Goal: Find specific page/section: Find specific page/section

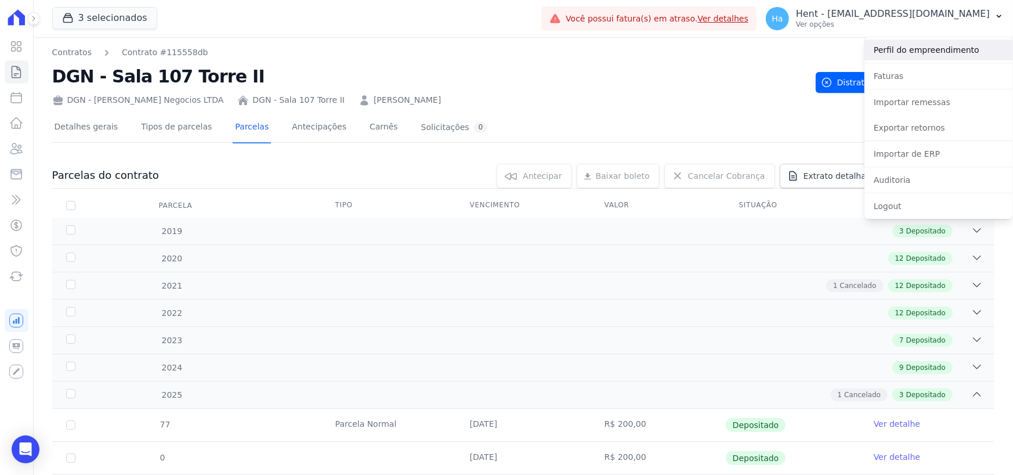
click at [921, 46] on link "Perfil do empreendimento" at bounding box center [938, 49] width 149 height 21
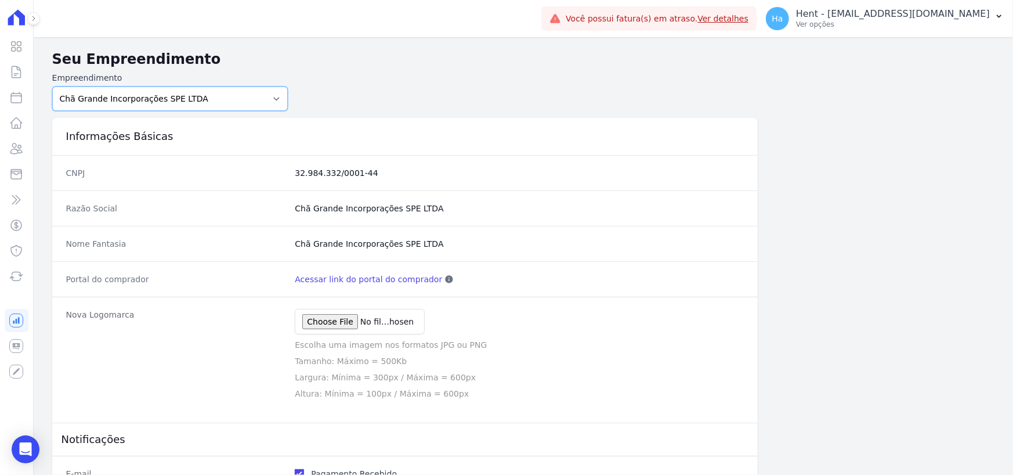
click at [183, 95] on select "Acaiá Residencial ACQUA 8 PELOTAS SPE LTDA ACQUA 8 PELOTAS SPE LTDA II ACQUA LI…" at bounding box center [170, 98] width 236 height 24
select select "798d34ef-1a76-4a01-aecd-278a2202ade3"
click at [52, 86] on select "Acaiá Residencial ACQUA 8 PELOTAS SPE LTDA ACQUA 8 PELOTAS SPE LTDA II ACQUA LI…" at bounding box center [170, 98] width 236 height 24
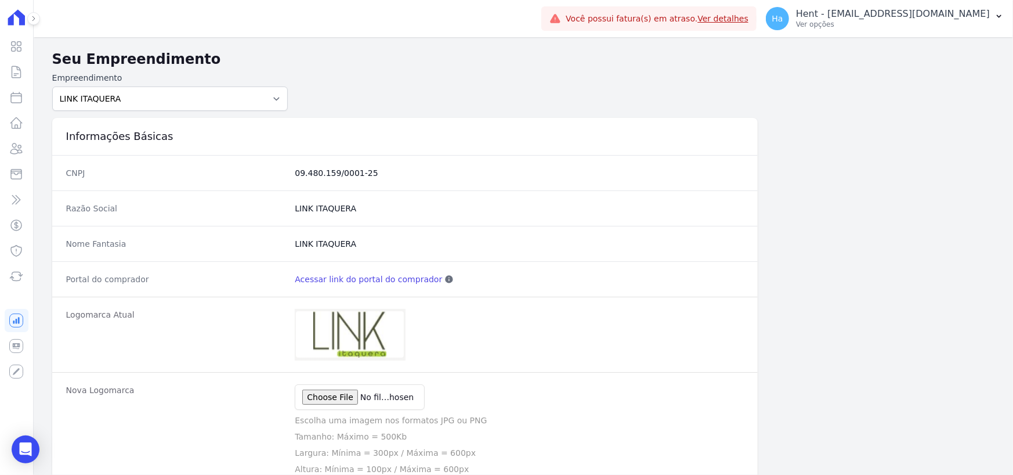
click at [335, 275] on link "Acessar link do portal do comprador" at bounding box center [368, 279] width 147 height 12
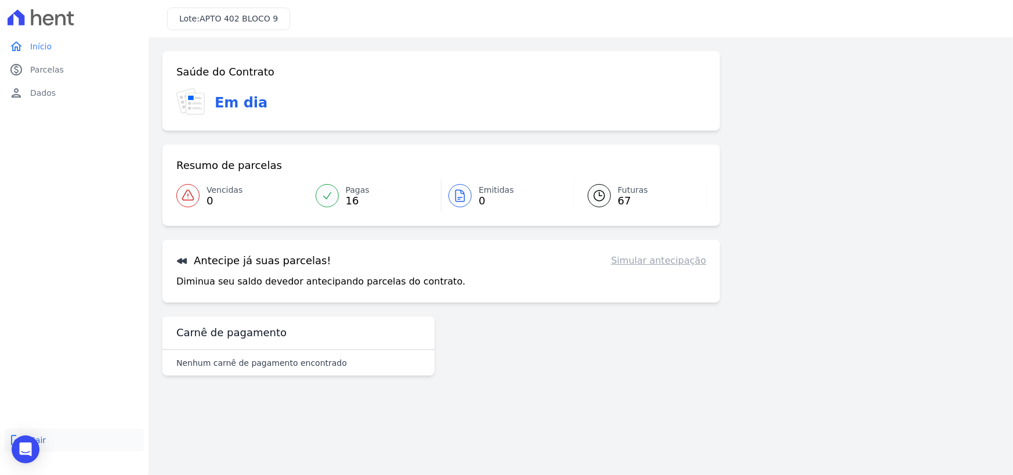
click at [75, 441] on link "logout Sair" at bounding box center [74, 439] width 139 height 23
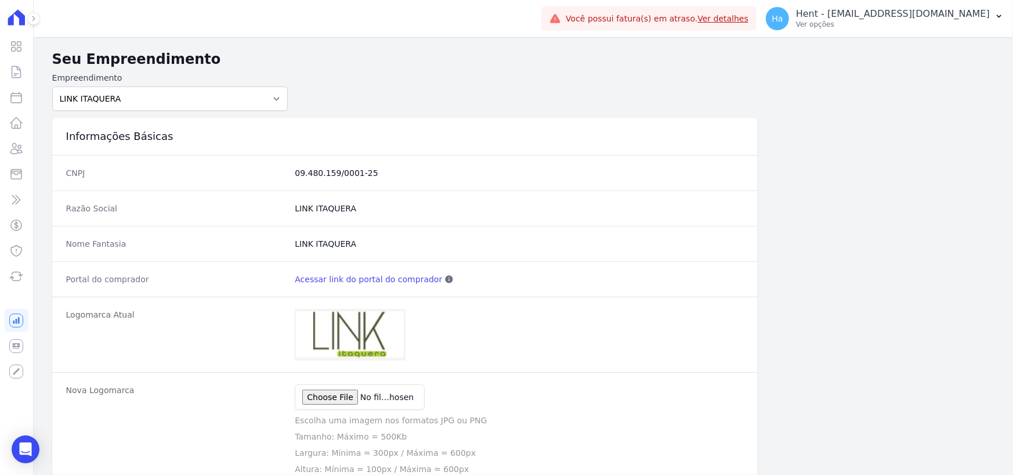
click at [386, 280] on link "Acessar link do portal do comprador" at bounding box center [368, 279] width 147 height 12
click at [217, 100] on select "Acaiá Residencial ACQUA 8 PELOTAS SPE LTDA ACQUA 8 PELOTAS SPE LTDA II ACQUA LI…" at bounding box center [170, 98] width 236 height 24
select select "af4cbe73-c281-4f2e-9229-1156d0214977"
click at [52, 86] on select "Acaiá Residencial ACQUA 8 PELOTAS SPE LTDA ACQUA 8 PELOTAS SPE LTDA II ACQUA LI…" at bounding box center [170, 98] width 236 height 24
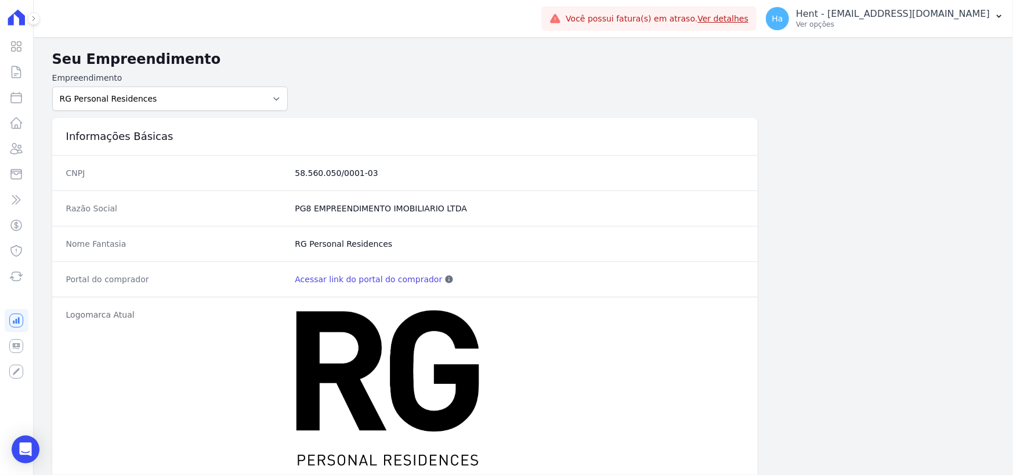
click at [349, 278] on link "Acessar link do portal do comprador" at bounding box center [368, 279] width 147 height 12
